Goal: Navigation & Orientation: Go to known website

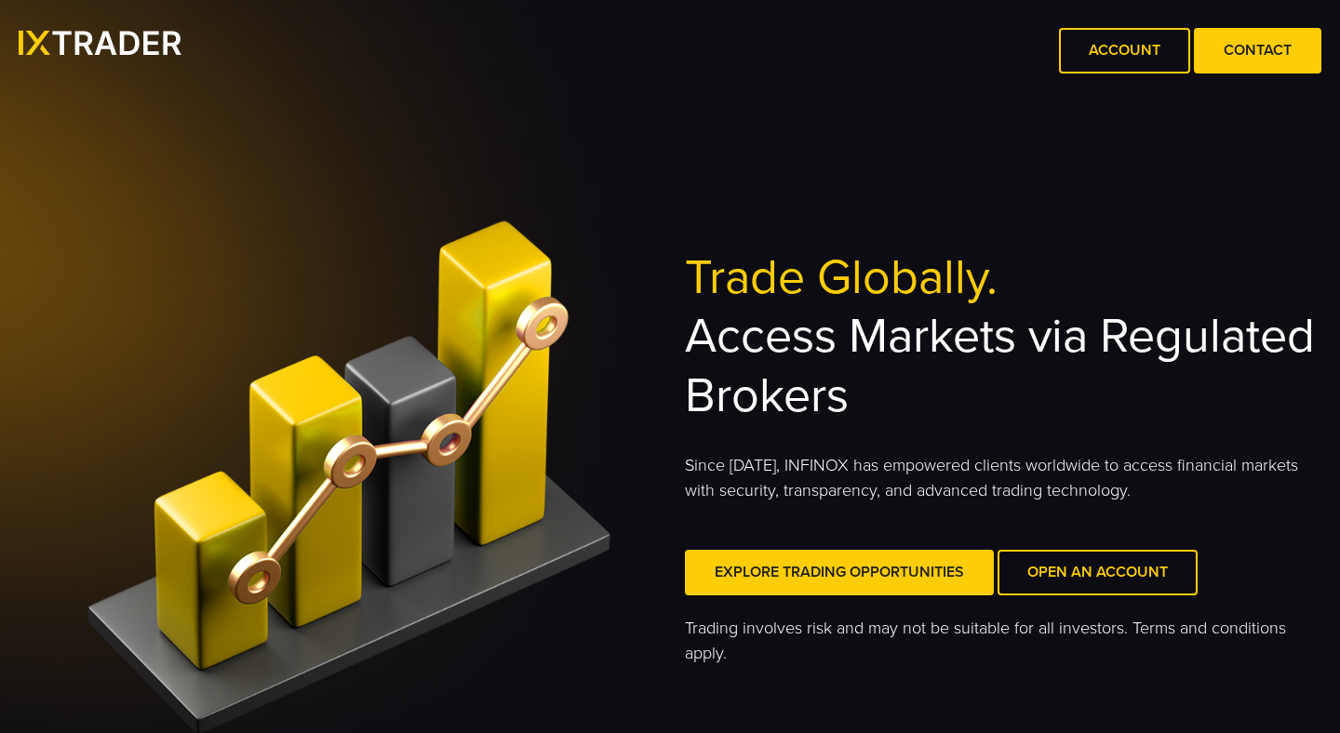
click at [126, 43] on img at bounding box center [101, 43] width 164 height 24
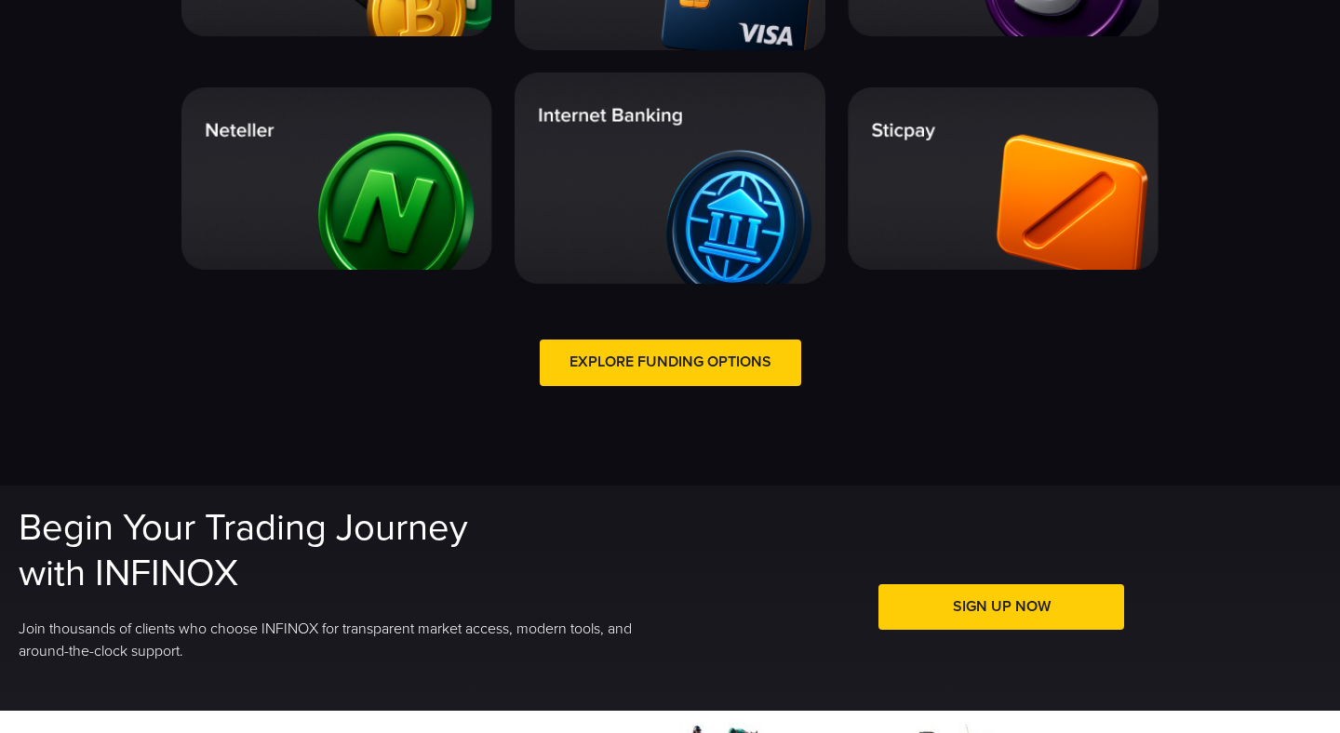
scroll to position [3626, 0]
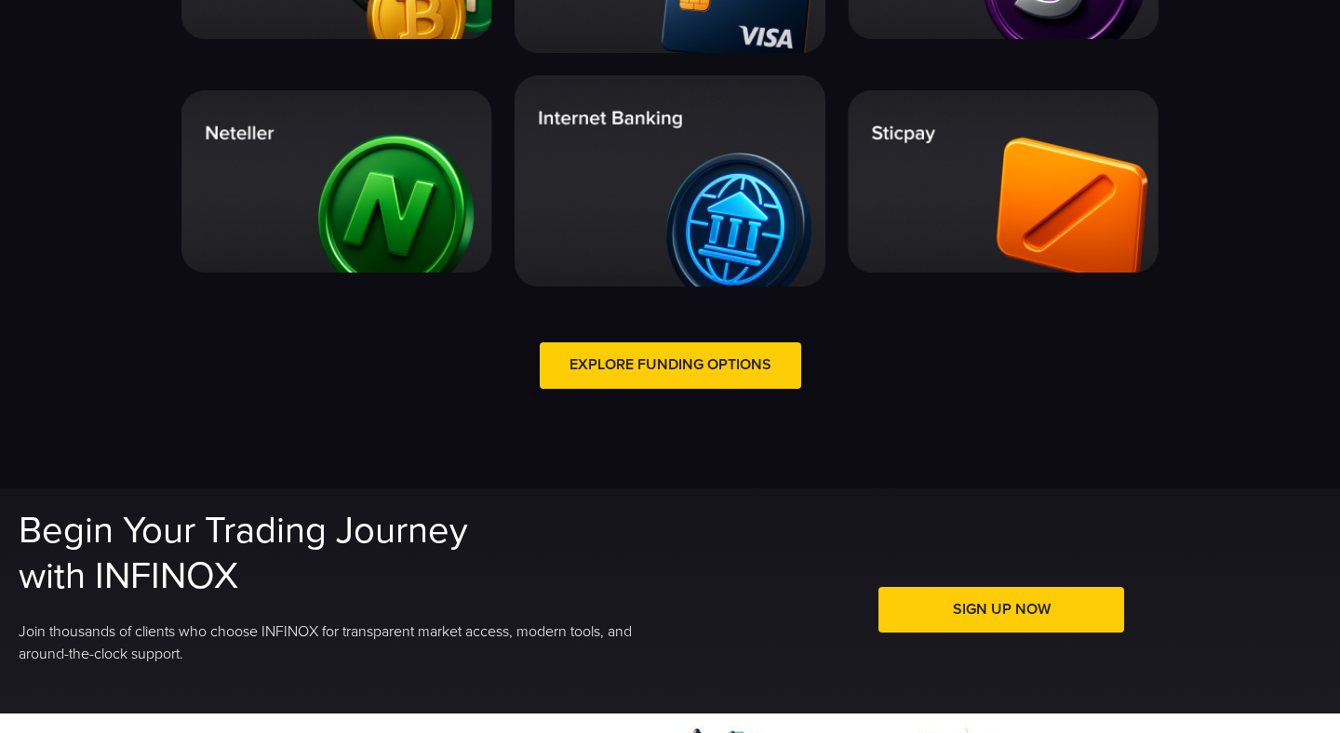
click at [783, 364] on link "Explore Funding Options" at bounding box center [670, 365] width 261 height 46
